Goal: Task Accomplishment & Management: Use online tool/utility

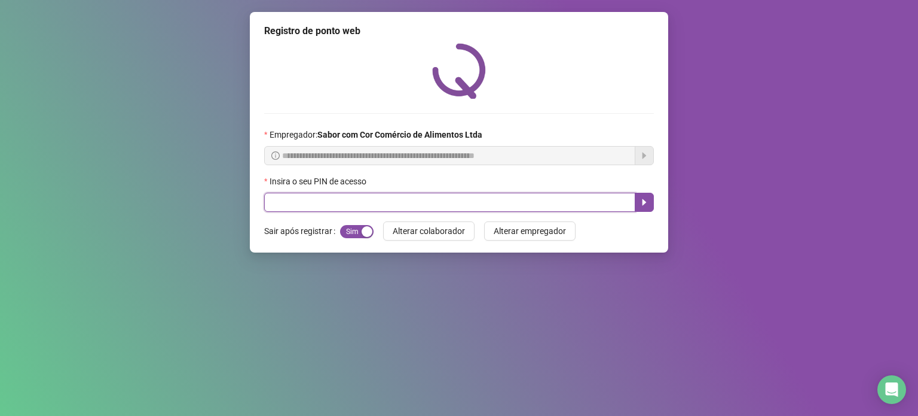
click at [344, 210] on input "text" at bounding box center [449, 202] width 371 height 19
type input "*****"
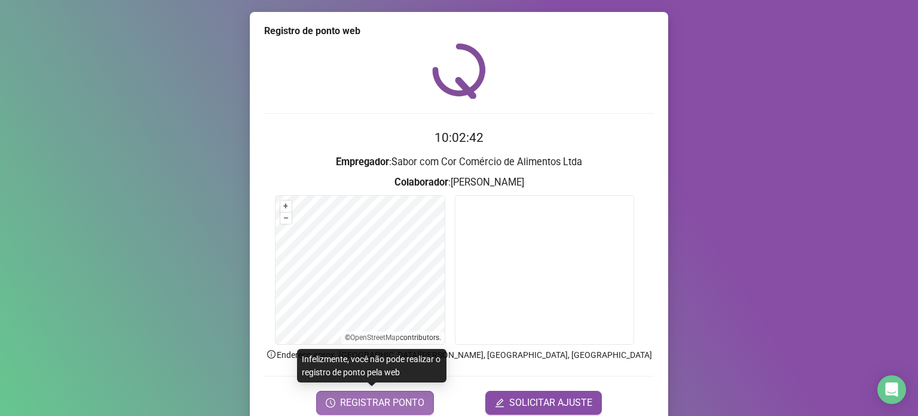
click at [385, 402] on span "REGISTRAR PONTO" at bounding box center [382, 402] width 84 height 14
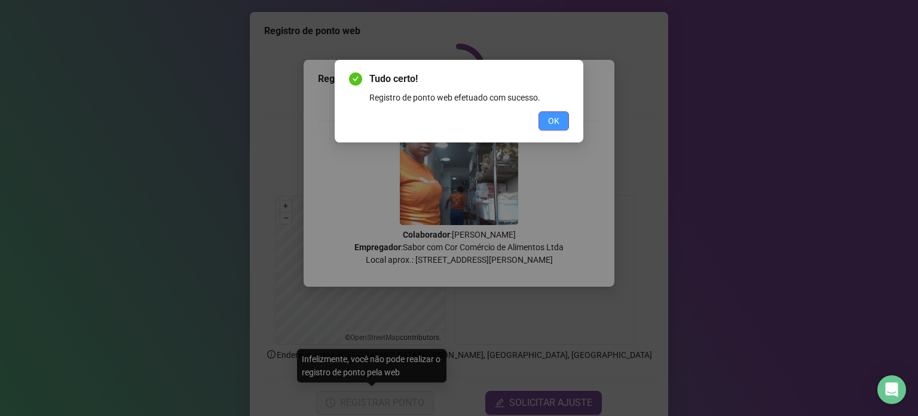
click at [557, 119] on span "OK" at bounding box center [553, 120] width 11 height 13
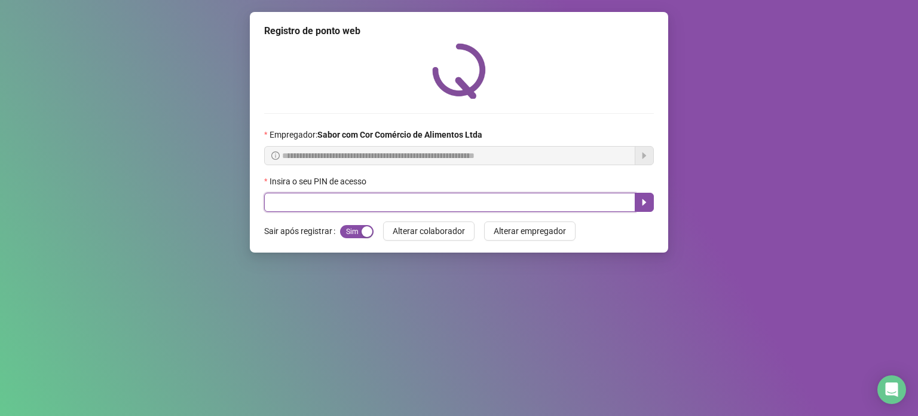
click at [392, 203] on input "text" at bounding box center [449, 202] width 371 height 19
type input "*****"
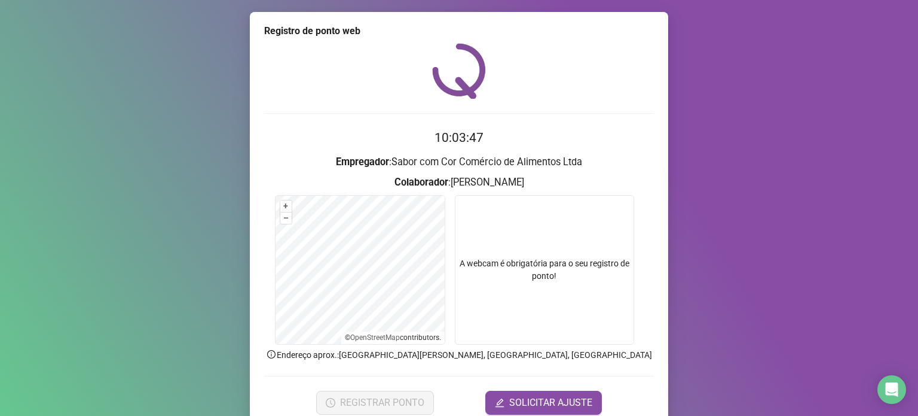
scroll to position [50, 0]
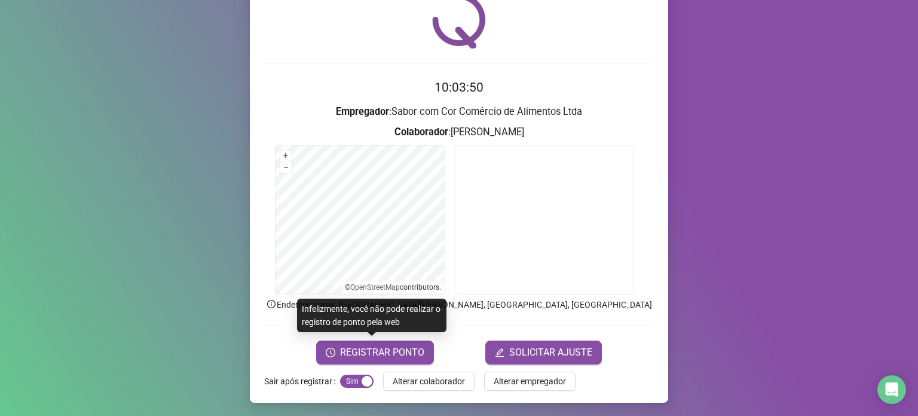
drag, startPoint x: 373, startPoint y: 352, endPoint x: 479, endPoint y: 184, distance: 199.4
click at [374, 352] on span "REGISTRAR PONTO" at bounding box center [382, 352] width 84 height 14
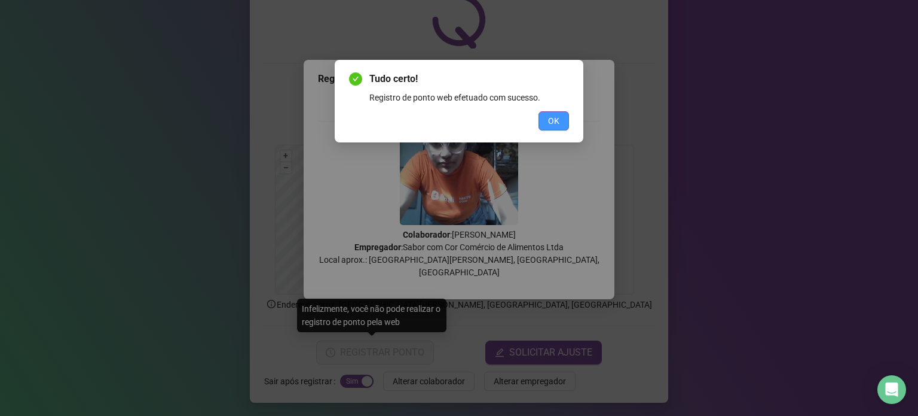
click at [545, 122] on button "OK" at bounding box center [554, 120] width 30 height 19
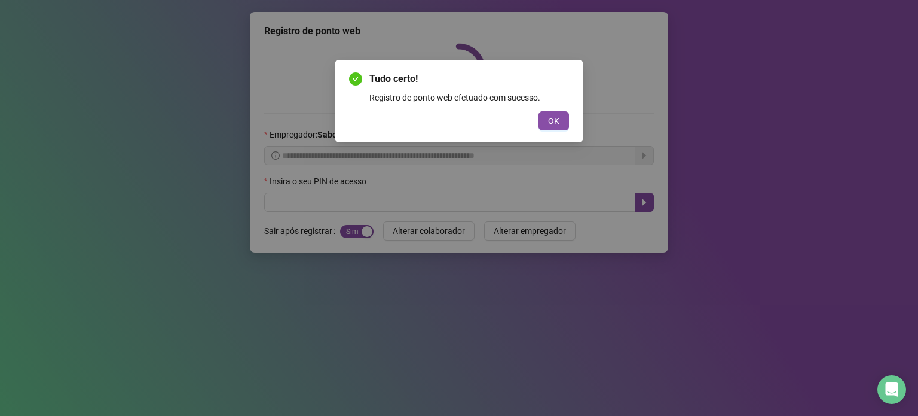
scroll to position [0, 0]
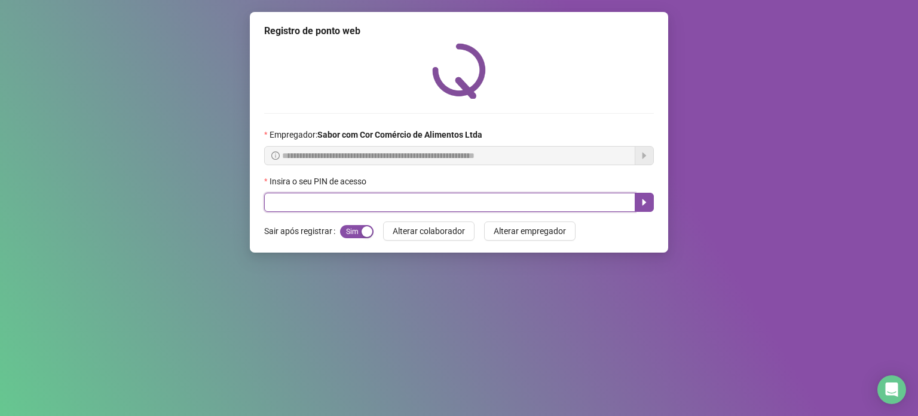
click at [437, 203] on input "text" at bounding box center [449, 202] width 371 height 19
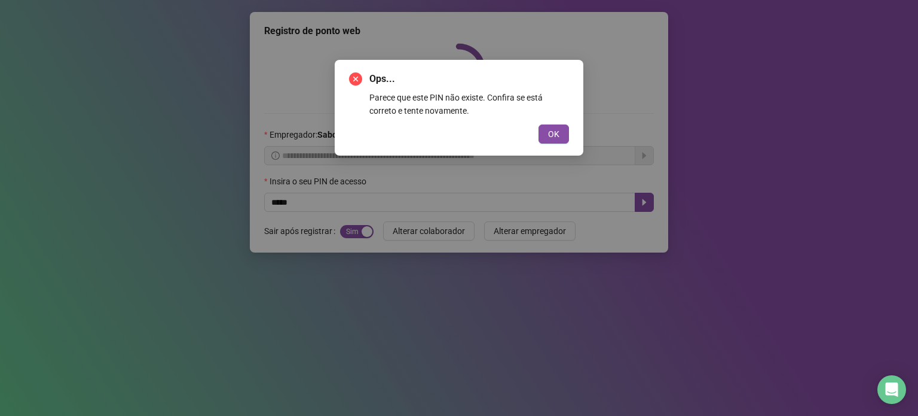
drag, startPoint x: 562, startPoint y: 132, endPoint x: 545, endPoint y: 156, distance: 29.7
click at [561, 132] on button "OK" at bounding box center [554, 133] width 30 height 19
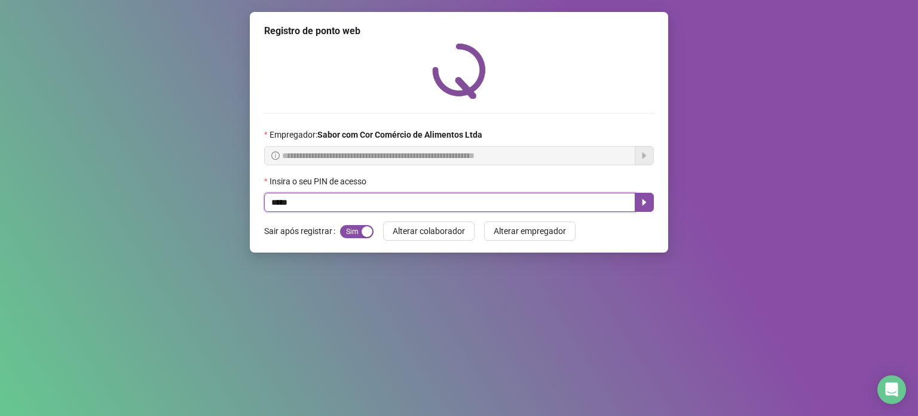
click at [538, 205] on input "*****" at bounding box center [449, 202] width 371 height 19
type input "*"
type input "*****"
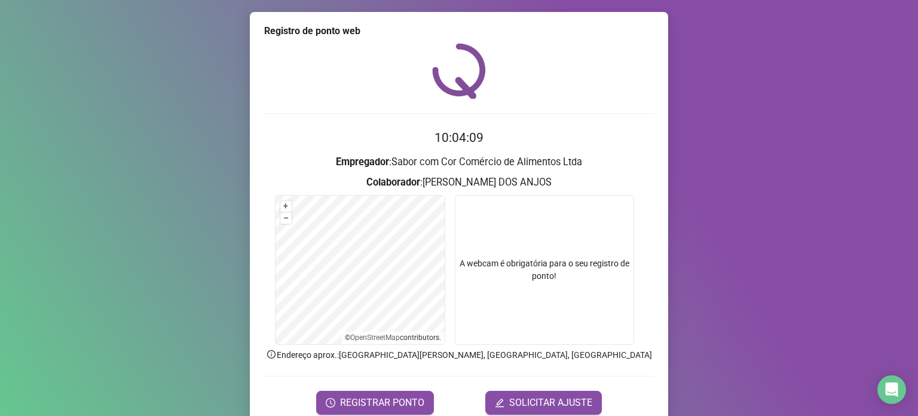
scroll to position [50, 0]
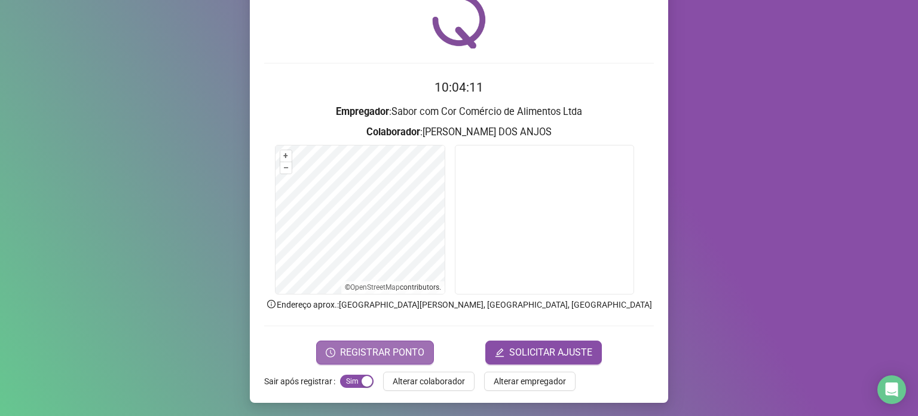
click at [346, 342] on button "REGISTRAR PONTO" at bounding box center [375, 352] width 118 height 24
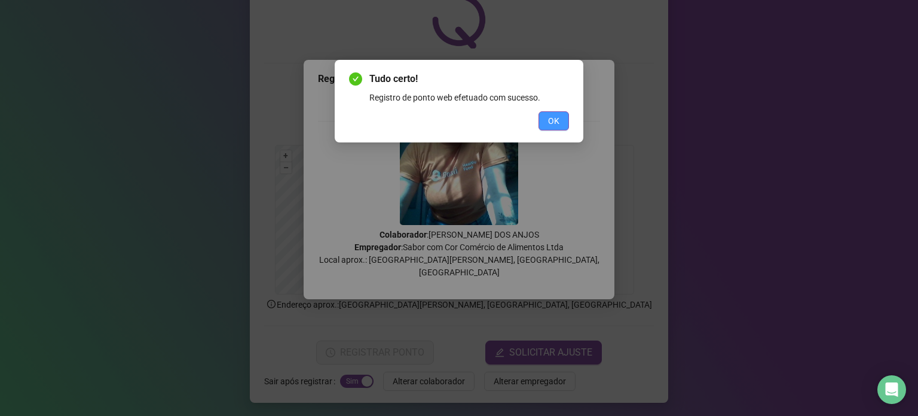
click at [563, 117] on button "OK" at bounding box center [554, 120] width 30 height 19
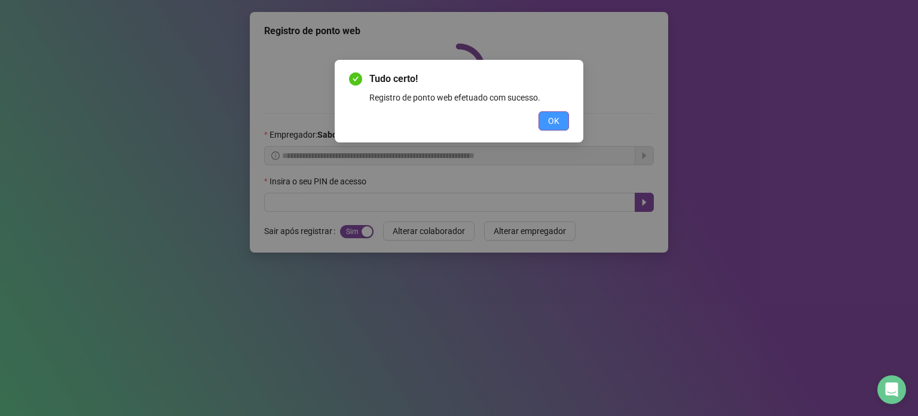
scroll to position [0, 0]
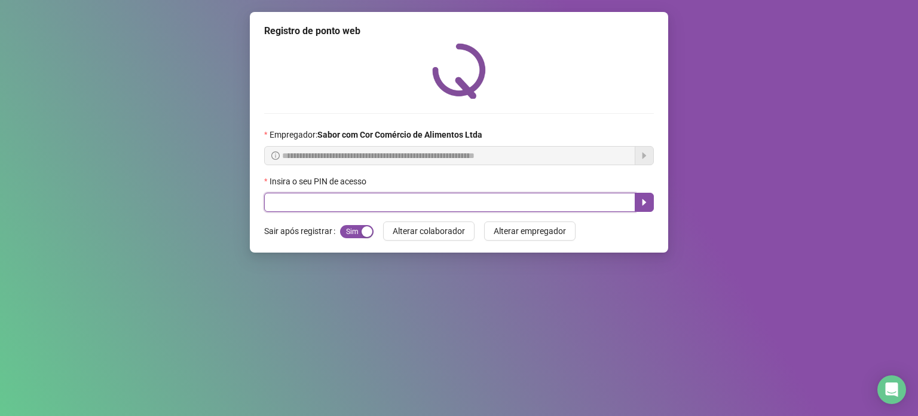
click at [382, 206] on input "text" at bounding box center [449, 202] width 371 height 19
type input "*****"
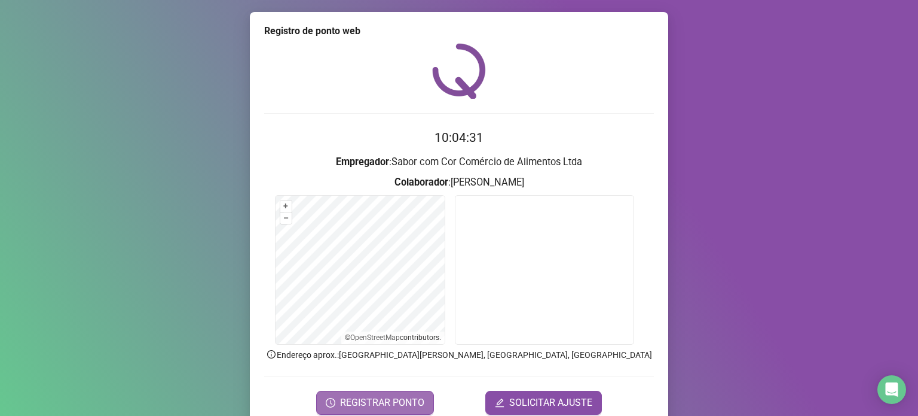
click at [336, 404] on button "REGISTRAR PONTO" at bounding box center [375, 402] width 118 height 24
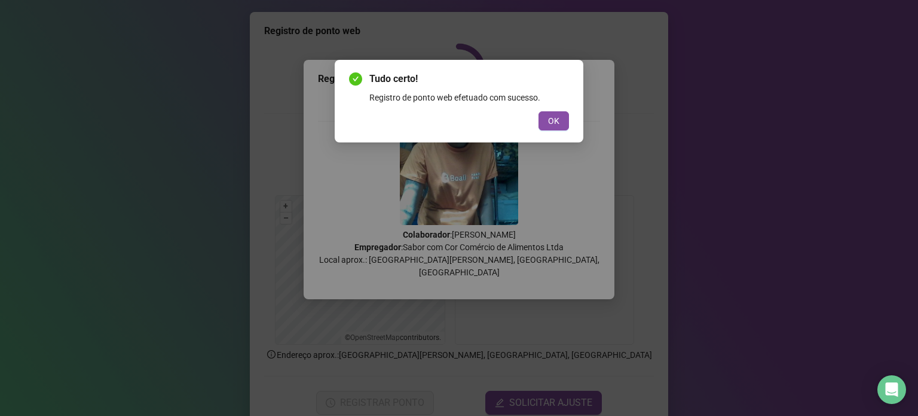
click at [572, 126] on div "Tudo certo! Registro de ponto web efetuado com sucesso. OK" at bounding box center [459, 101] width 249 height 83
click at [553, 123] on span "OK" at bounding box center [553, 120] width 11 height 13
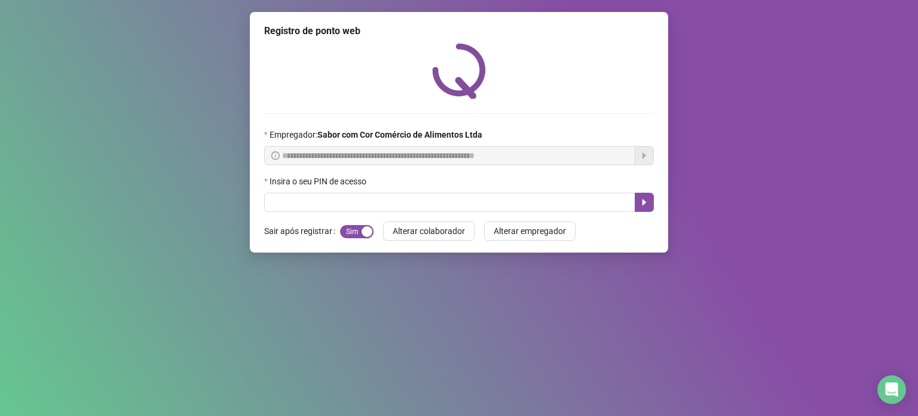
click at [553, 123] on div "Tudo certo! Registro de ponto web efetuado com sucesso. OK" at bounding box center [459, 208] width 918 height 416
